Goal: Task Accomplishment & Management: Manage account settings

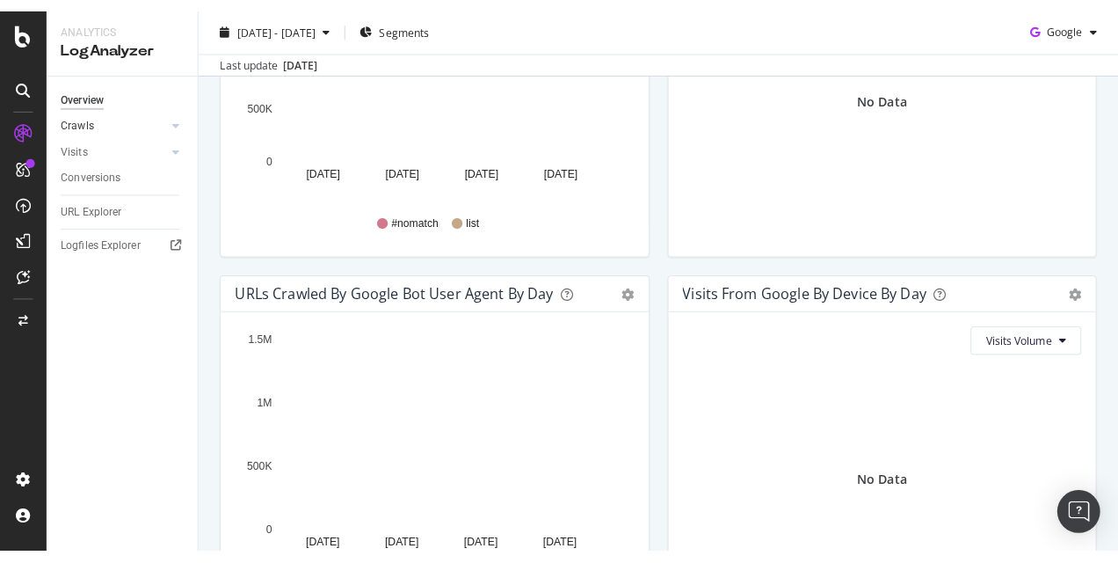
scroll to position [759, 0]
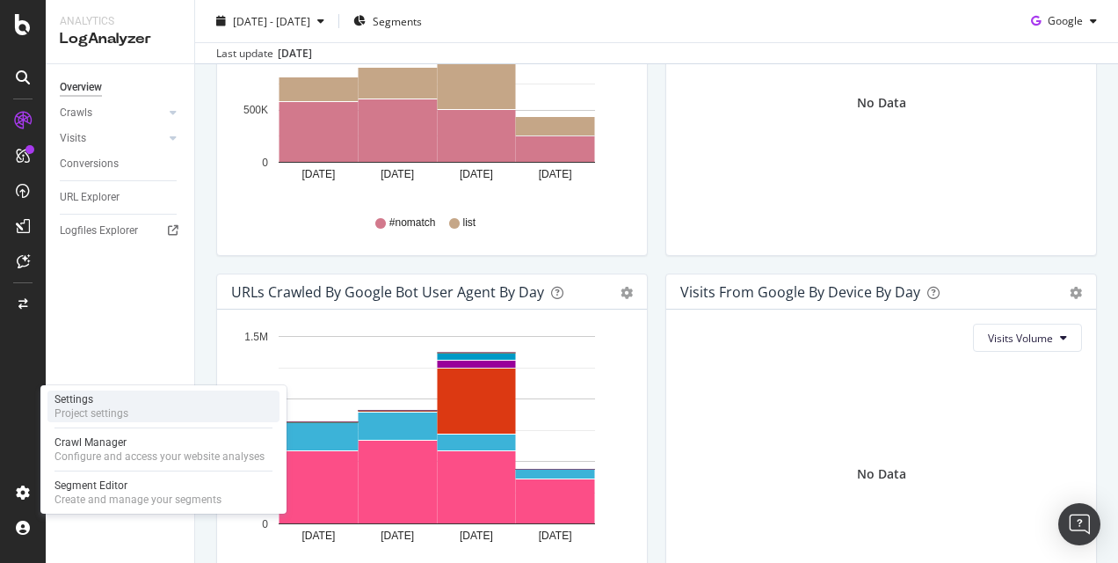
click at [128, 397] on div "Settings Project settings" at bounding box center [163, 406] width 232 height 32
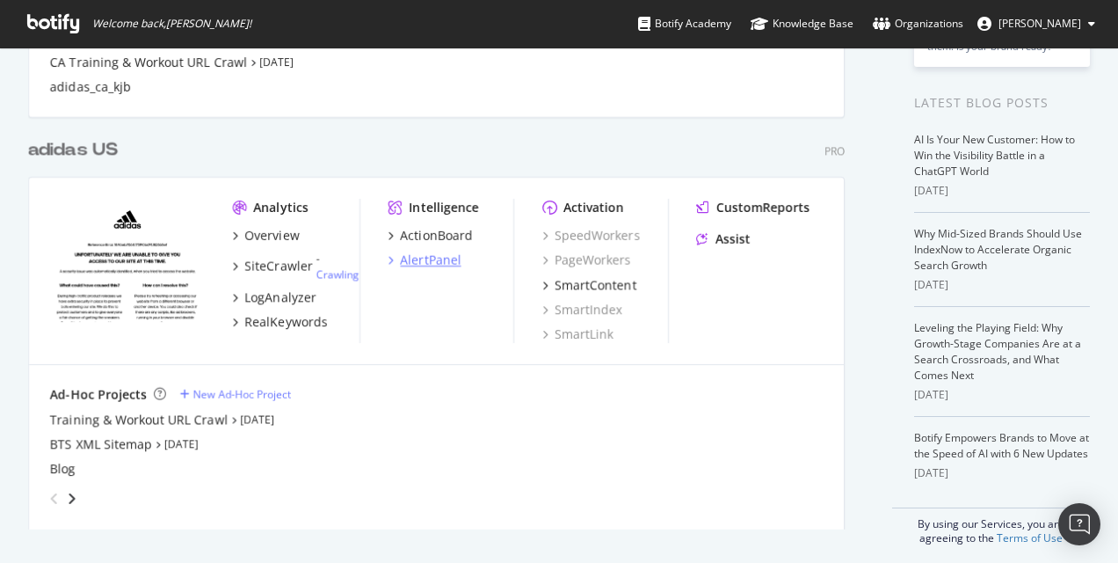
scroll to position [362, 0]
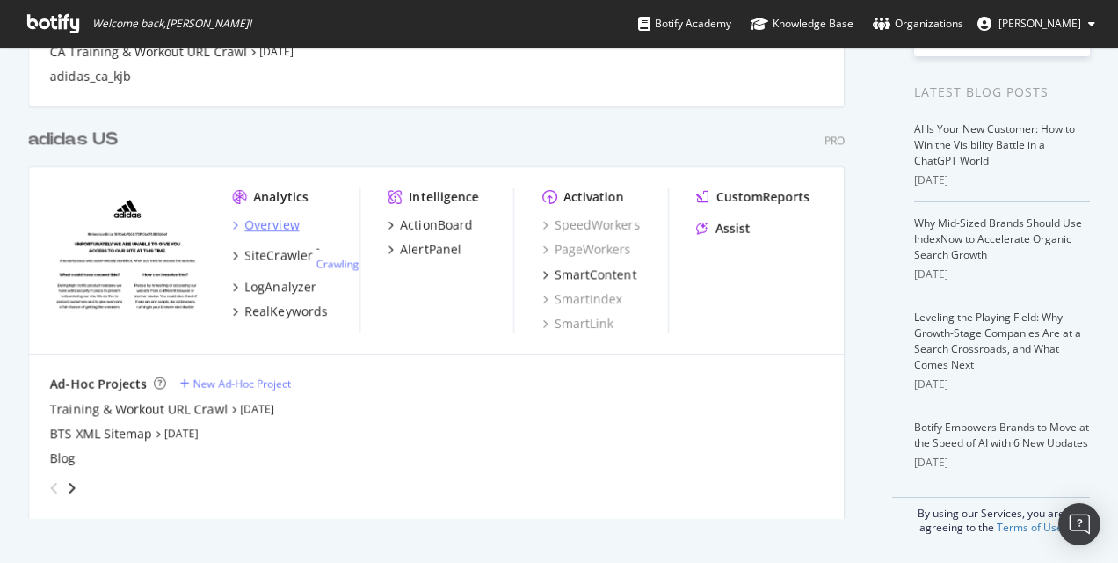
click at [265, 225] on div "Overview" at bounding box center [272, 225] width 54 height 18
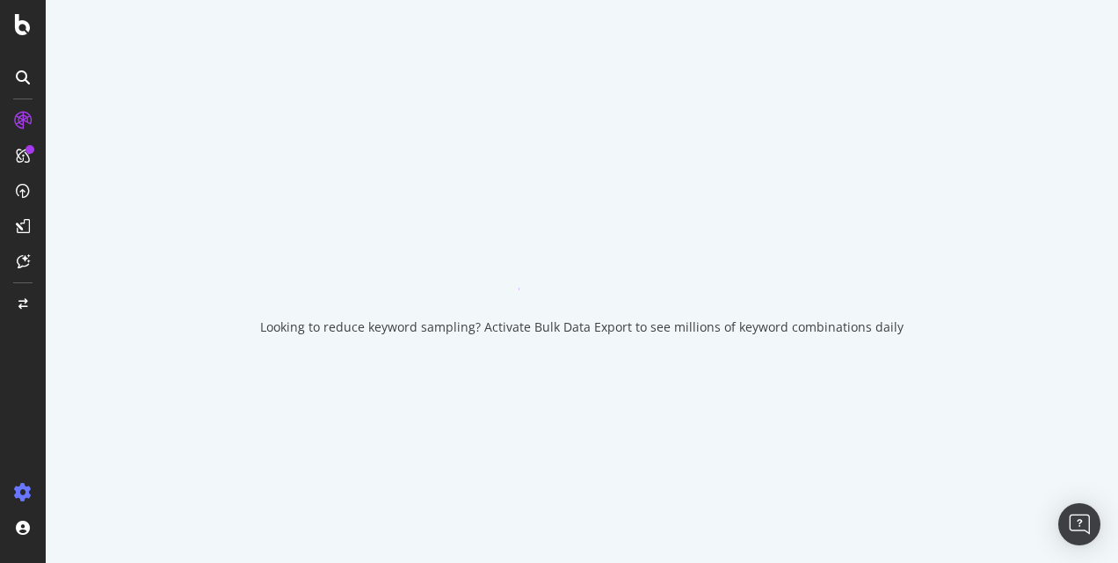
click at [16, 492] on icon at bounding box center [23, 492] width 18 height 18
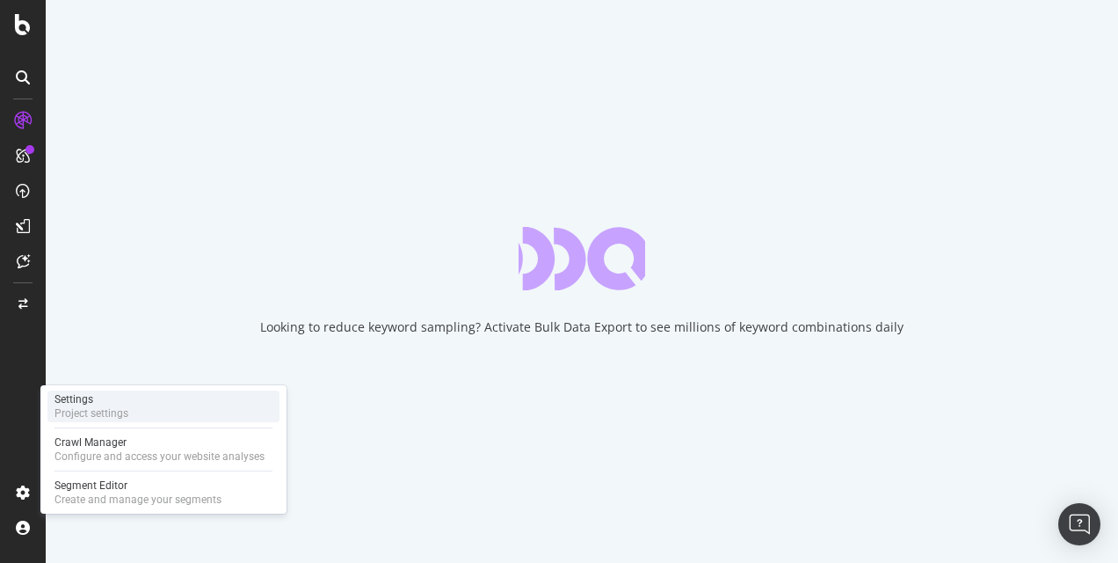
click at [105, 398] on div "Settings" at bounding box center [91, 399] width 74 height 14
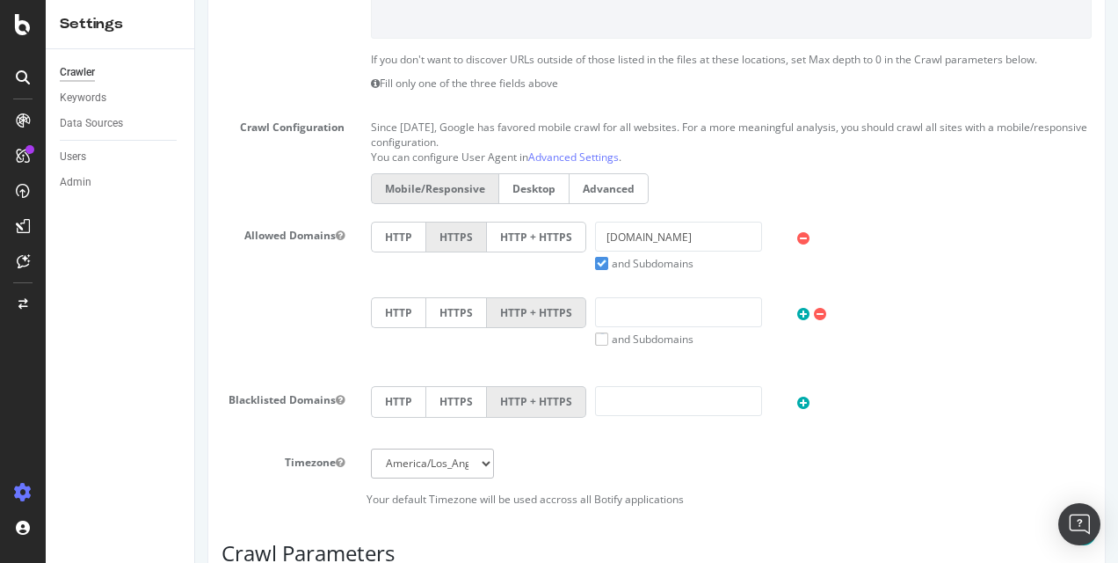
scroll to position [615, 0]
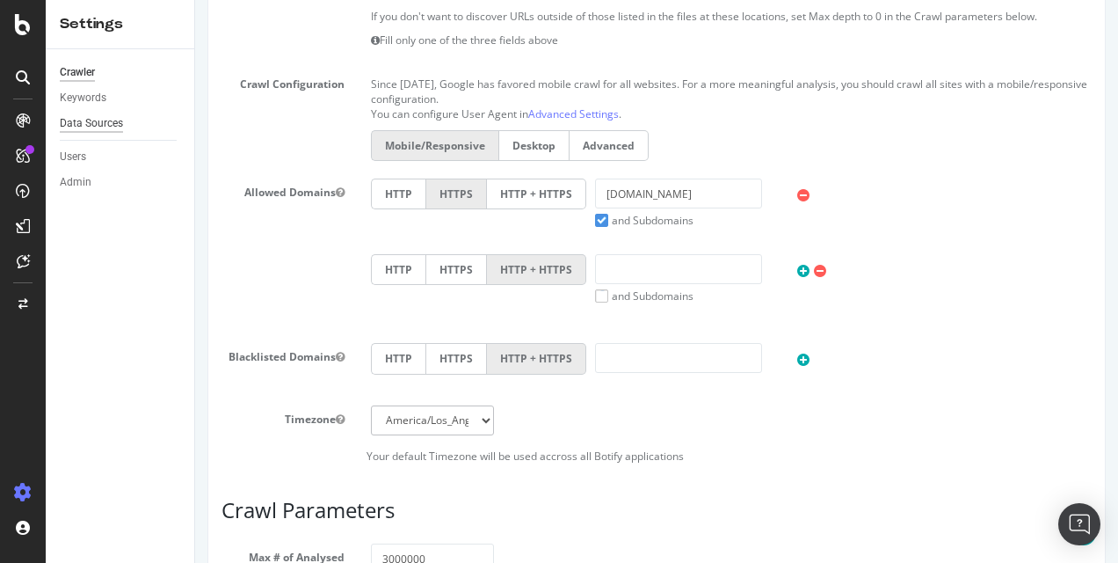
click at [111, 125] on div "Data Sources" at bounding box center [91, 123] width 63 height 18
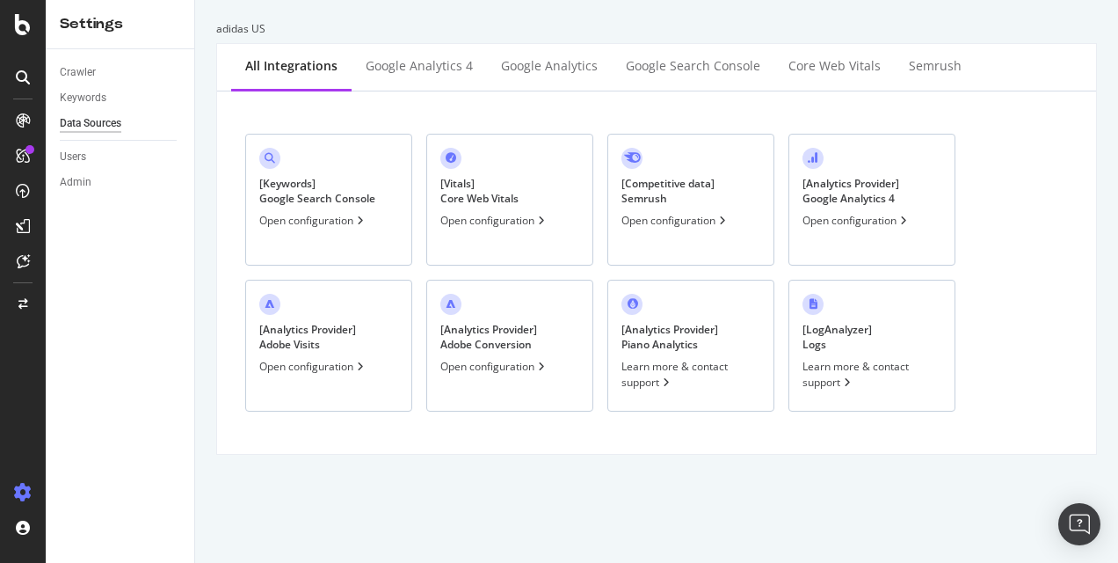
click at [352, 229] on div "[ Keywords ] Google Search Console Open configuration" at bounding box center [328, 200] width 167 height 132
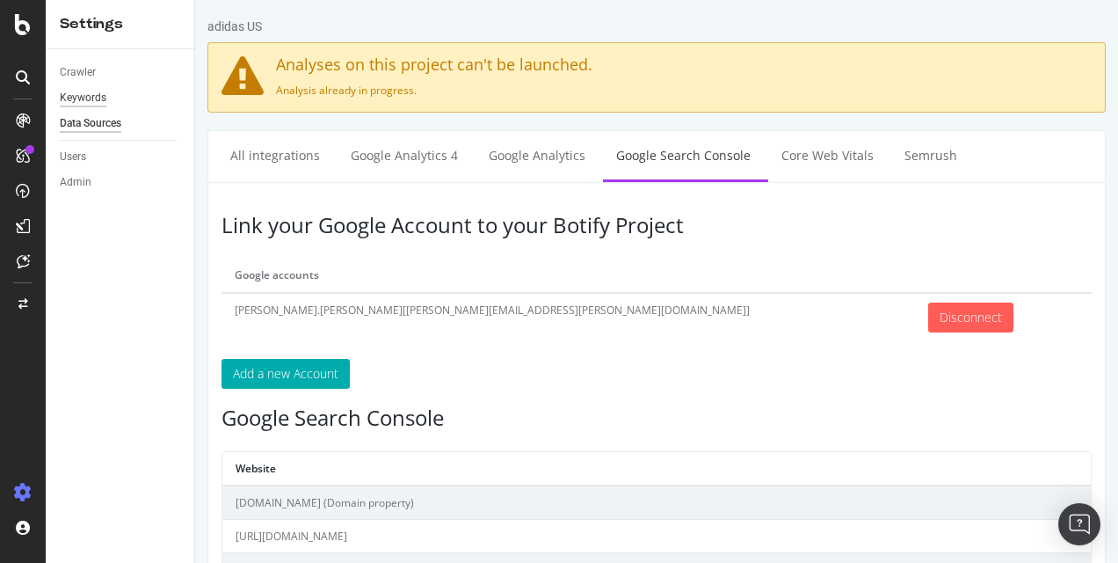
click at [86, 95] on div "Keywords" at bounding box center [83, 98] width 47 height 18
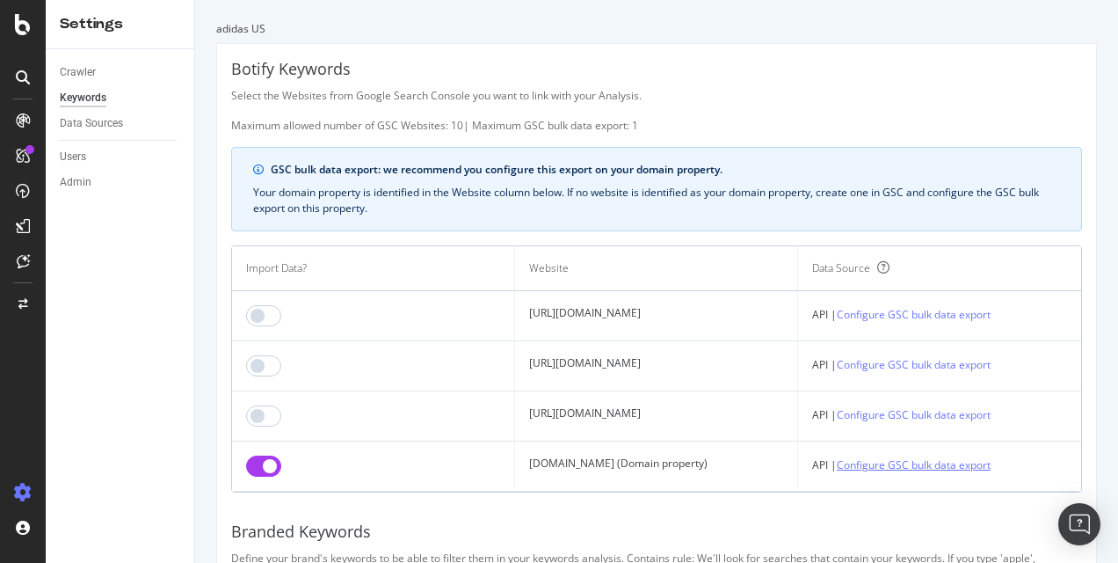
click at [928, 473] on link "Configure GSC bulk data export" at bounding box center [914, 464] width 154 height 18
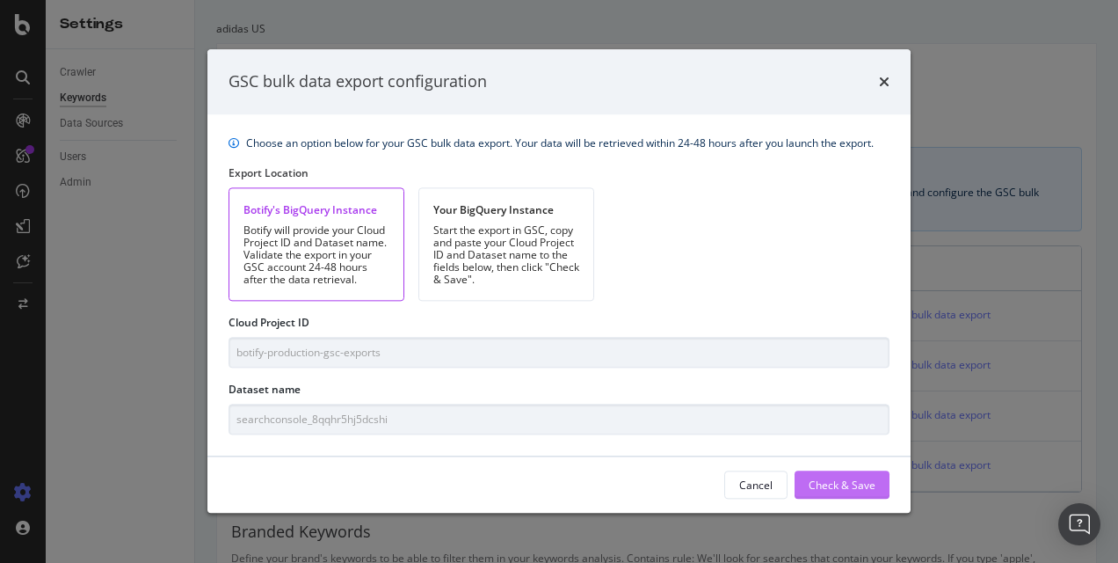
click at [857, 483] on div "Check & Save" at bounding box center [842, 484] width 67 height 15
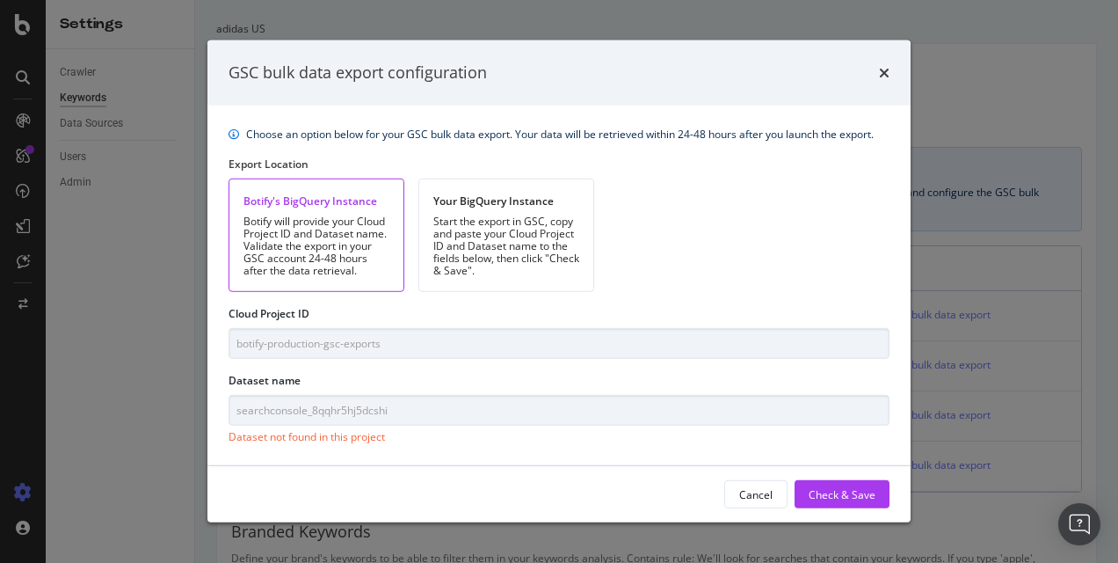
click at [194, 420] on div "GSC bulk data export configuration Choose an option below for your GSC bulk dat…" at bounding box center [559, 281] width 1118 height 563
click at [424, 451] on div "Choose an option below for your GSC bulk data export. Your data will be retriev…" at bounding box center [558, 285] width 703 height 360
click at [862, 499] on div "Check & Save" at bounding box center [842, 494] width 67 height 15
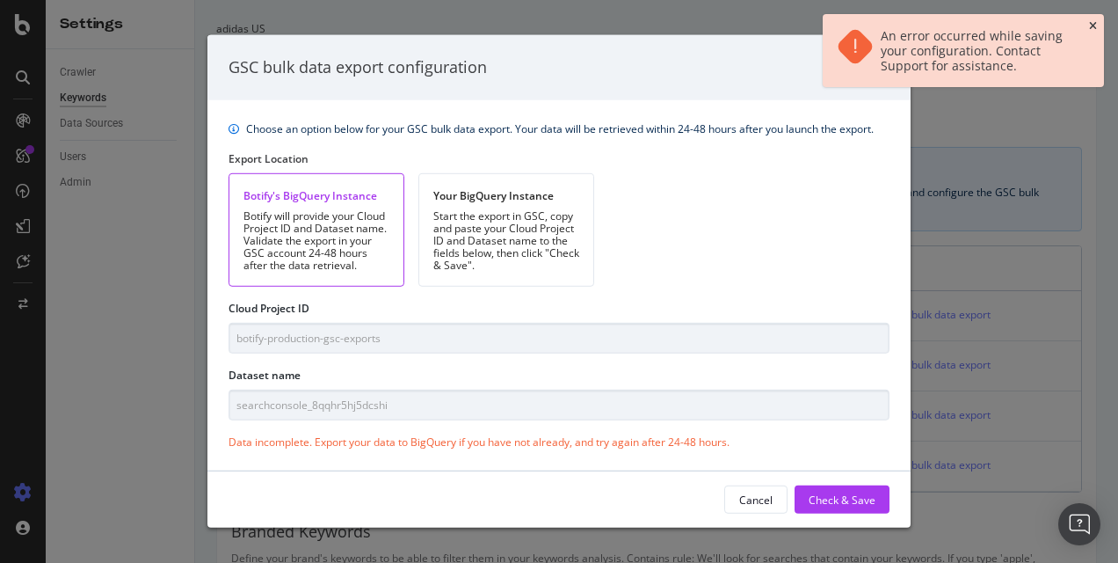
click at [1090, 28] on icon "close toast" at bounding box center [1093, 26] width 8 height 11
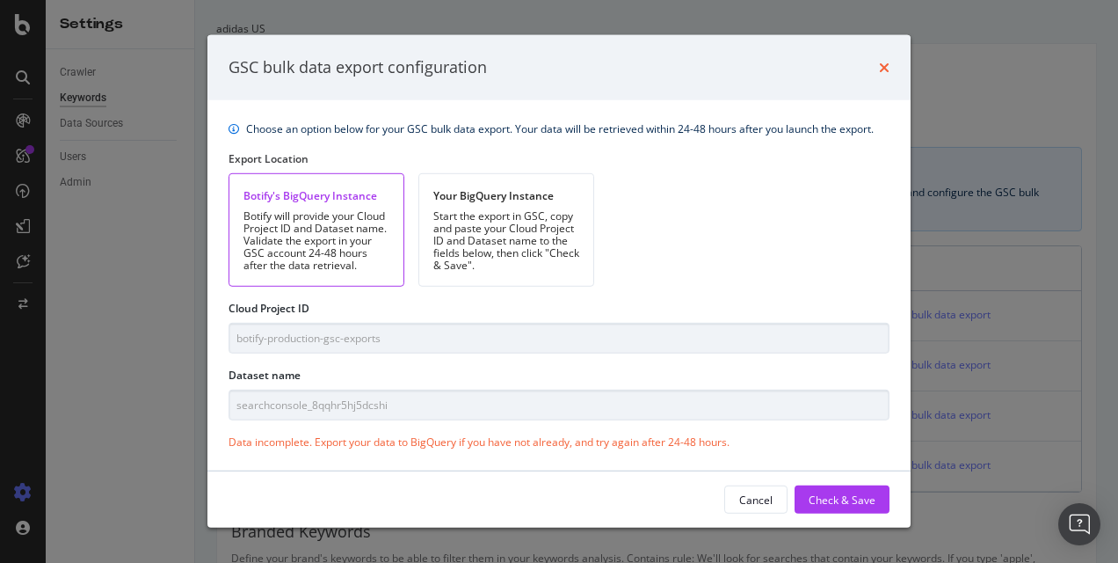
click at [879, 75] on icon "times" at bounding box center [884, 68] width 11 height 14
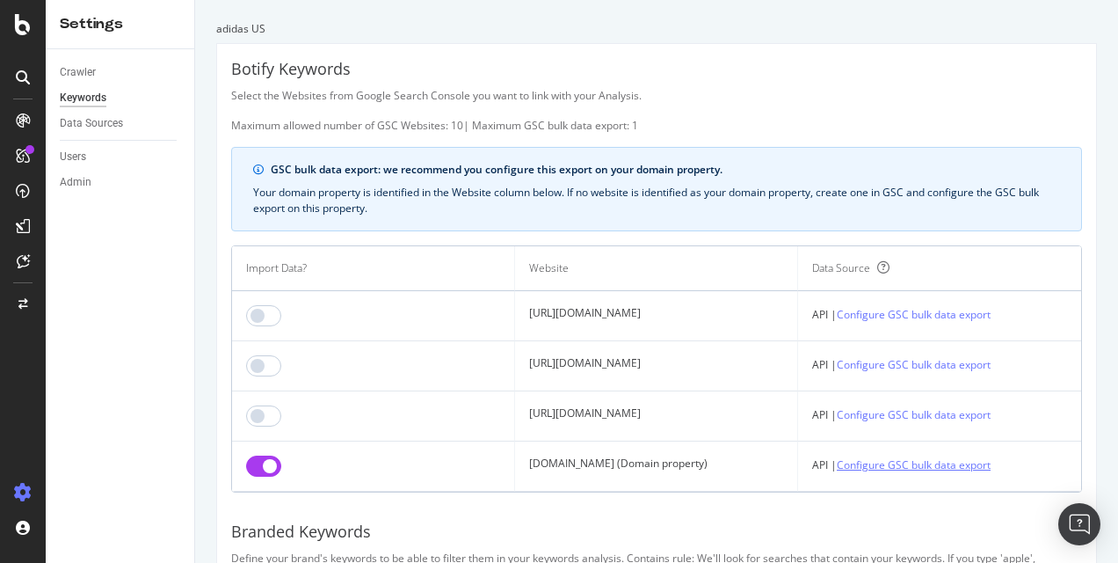
click at [915, 467] on link "Configure GSC bulk data export" at bounding box center [914, 464] width 154 height 18
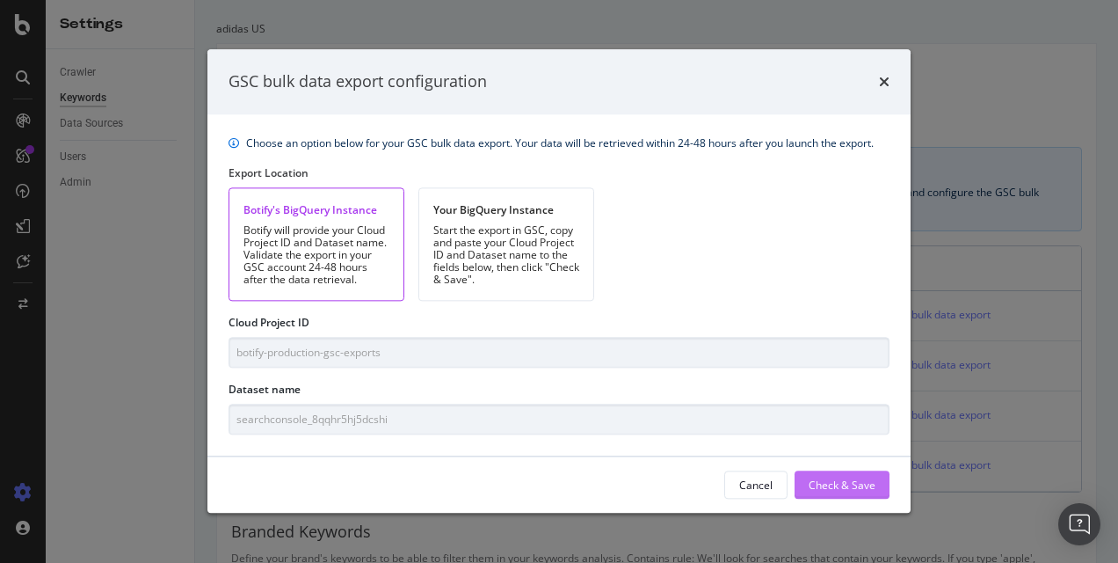
click at [839, 486] on div "Check & Save" at bounding box center [842, 484] width 67 height 15
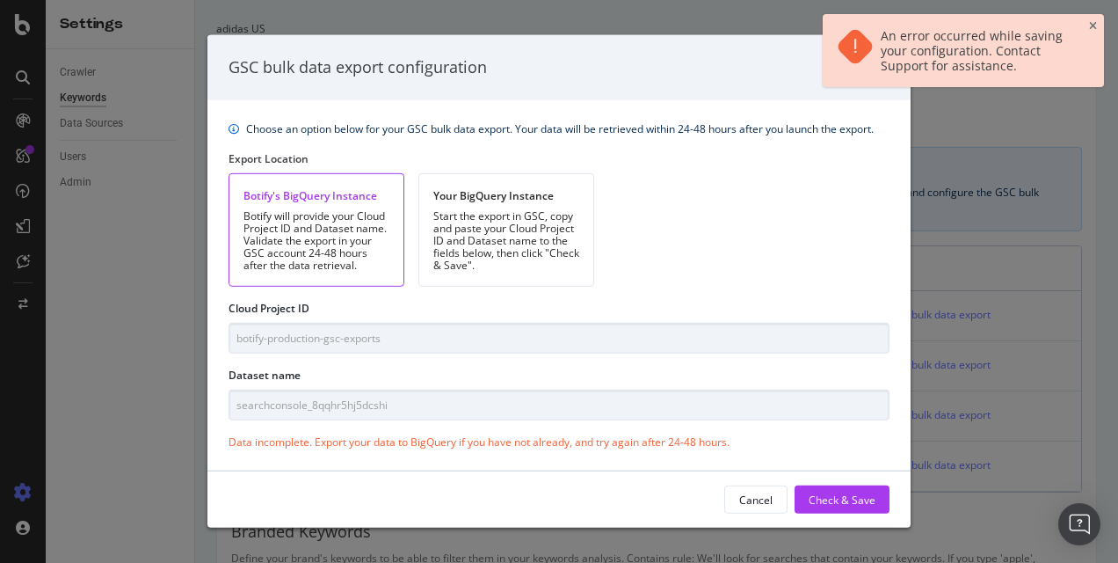
click at [377, 450] on div "Choose an option below for your GSC bulk data export. Your data will be retriev…" at bounding box center [558, 285] width 703 height 371
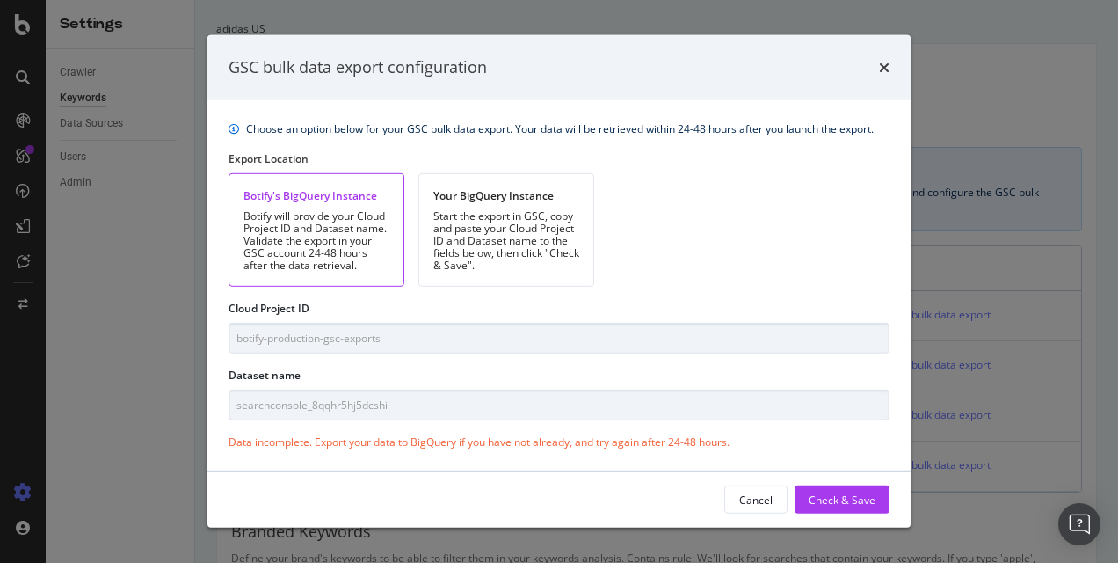
click at [1100, 22] on div "GSC bulk data export configuration Choose an option below for your GSC bulk dat…" at bounding box center [559, 281] width 1118 height 563
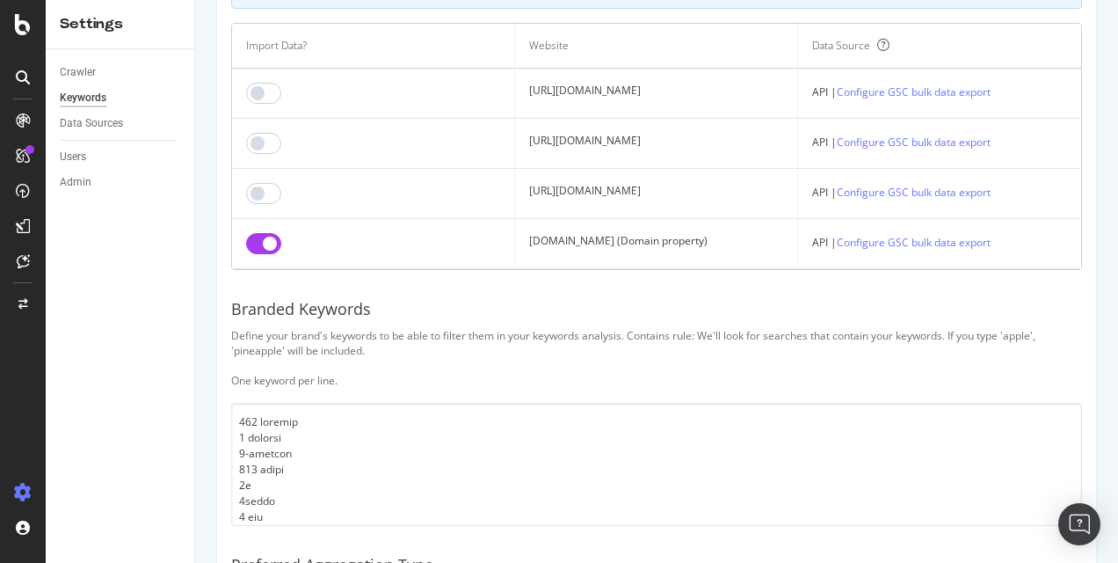
scroll to position [352, 0]
